Goal: Complete application form: Complete application form

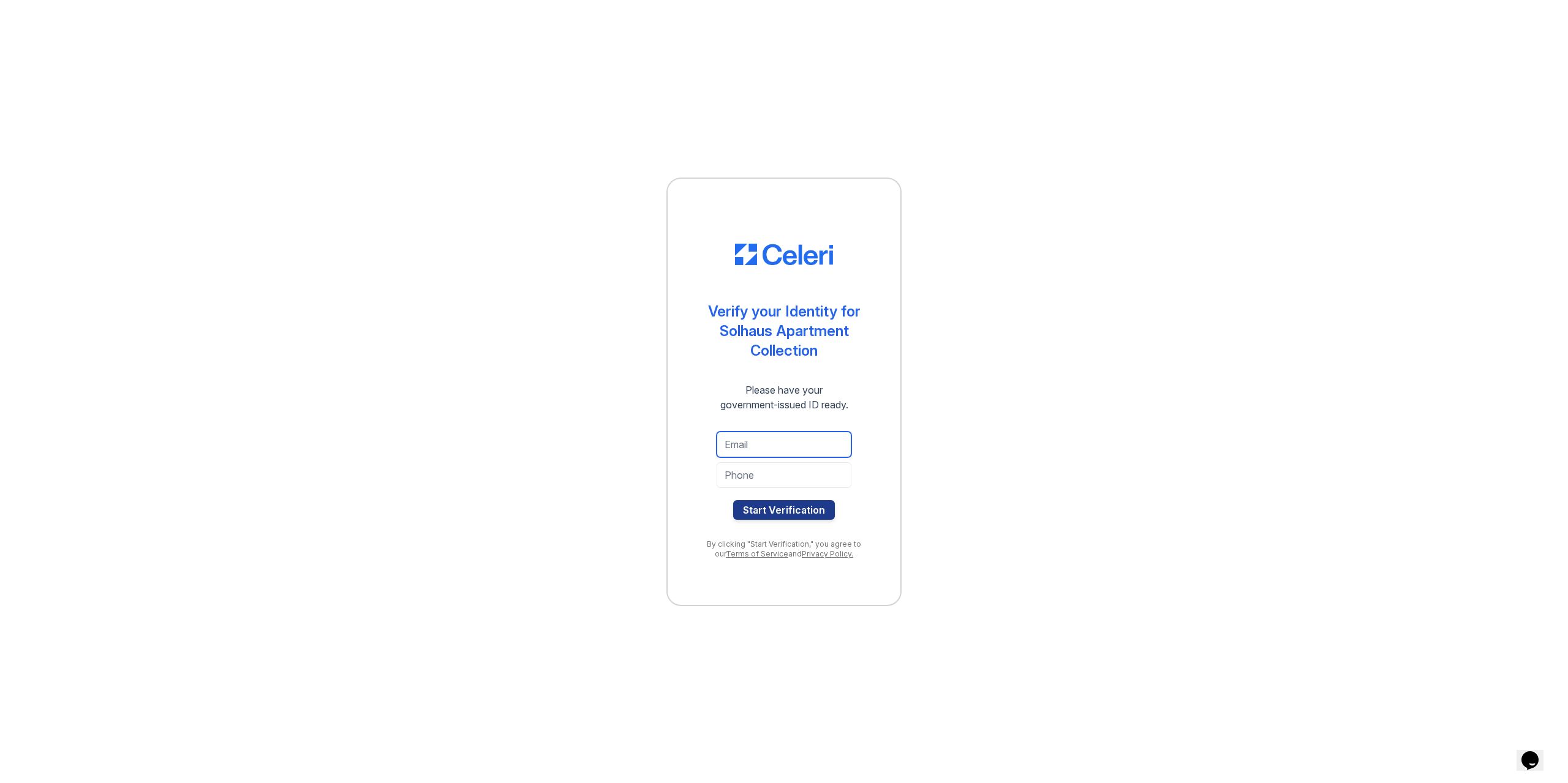
click at [759, 444] on input "email" at bounding box center [784, 445] width 135 height 26
click at [751, 442] on input "email" at bounding box center [784, 445] width 135 height 26
type input "bekahhartwig@gmail.com"
type input "8163525339"
click at [802, 512] on button "Start Verification" at bounding box center [784, 510] width 102 height 20
